Goal: Task Accomplishment & Management: Complete application form

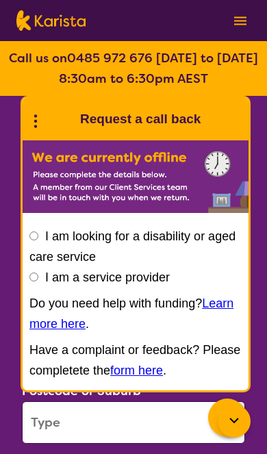
click at [27, 239] on div "I am looking for a disability or aged care service I am a service provider Do y…" at bounding box center [136, 304] width 226 height 171
click at [38, 236] on input "I am looking for a disability or aged care service" at bounding box center [33, 236] width 9 height 9
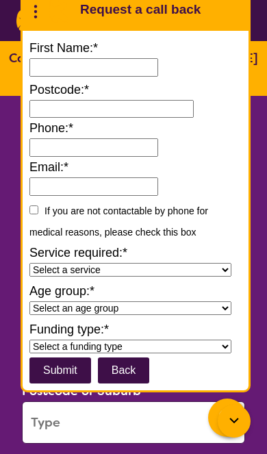
click at [46, 58] on input "First Name:*" at bounding box center [93, 67] width 129 height 18
type input "*"
type input "******"
click at [42, 100] on input at bounding box center [111, 109] width 164 height 18
type input "4161"
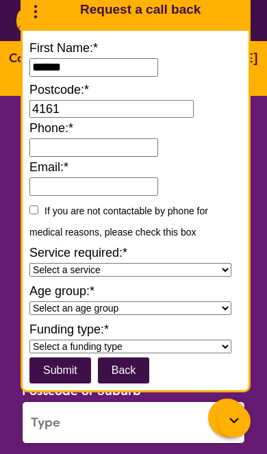
type input "**********"
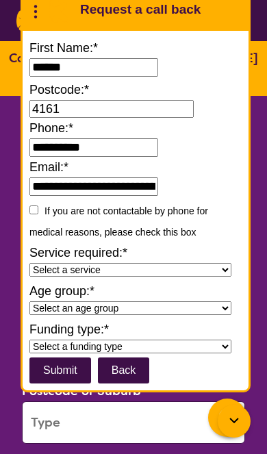
type input "**********"
click at [38, 206] on input "If you are not contactable by phone for medical reasons, please check this box" at bounding box center [33, 210] width 9 height 9
checkbox input "true"
click at [203, 263] on select "Select a service Allied Health Assistant Assessment Behaviour support Counselli…" at bounding box center [130, 270] width 202 height 14
select select "Domestic and home help"
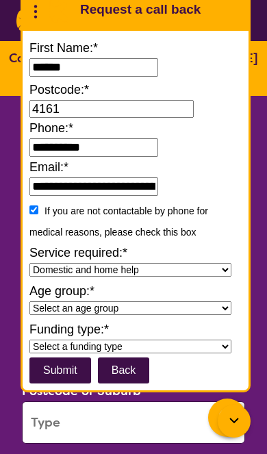
click at [184, 301] on select "Select an age group Early Childhood (0-9) Child (10-11) Adolescent (12-17) Adul…" at bounding box center [130, 308] width 202 height 14
select select "Early Childhood"
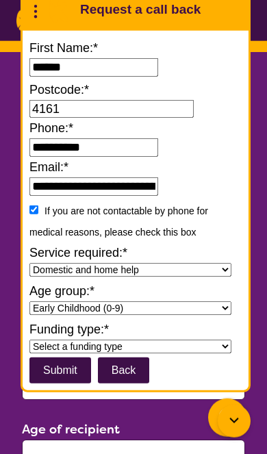
scroll to position [45, 0]
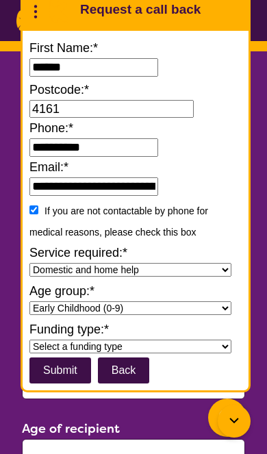
click at [175, 354] on select "Select a funding type NDIS - National Disability Insurance Scheme HCP - Home Ca…" at bounding box center [130, 347] width 202 height 14
select select "National Disability Insurance Scheme (NDIS)"
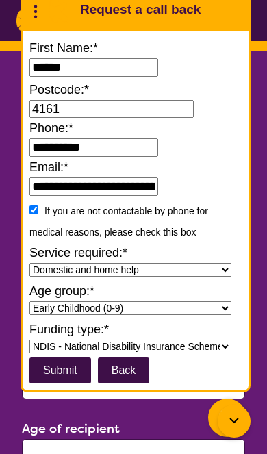
click at [50, 384] on input "submit" at bounding box center [60, 371] width 62 height 26
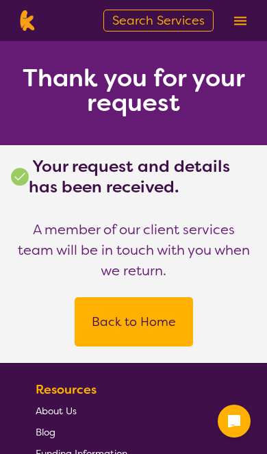
click at [108, 331] on button "Back to Home" at bounding box center [134, 321] width 86 height 41
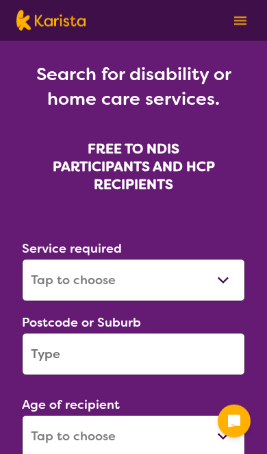
click at [52, 280] on select "Allied Health Assistant Assessment ([MEDICAL_DATA] or [MEDICAL_DATA]) Behaviour…" at bounding box center [133, 280] width 223 height 42
